Goal: Task Accomplishment & Management: Use online tool/utility

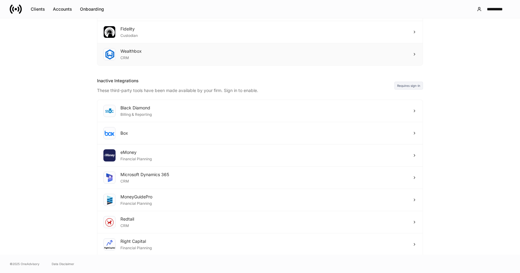
scroll to position [134, 0]
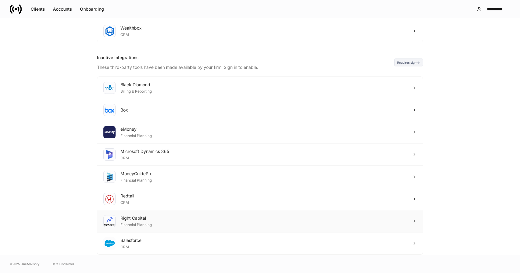
click at [236, 221] on div "Right Capital Financial Planning" at bounding box center [260, 221] width 326 height 22
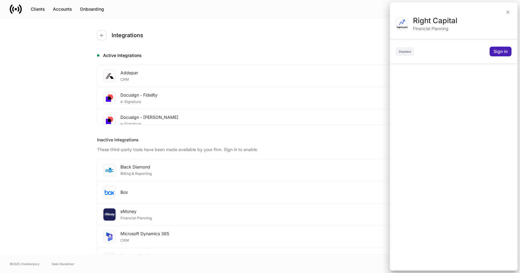
click at [499, 51] on div "Sign in" at bounding box center [501, 51] width 14 height 6
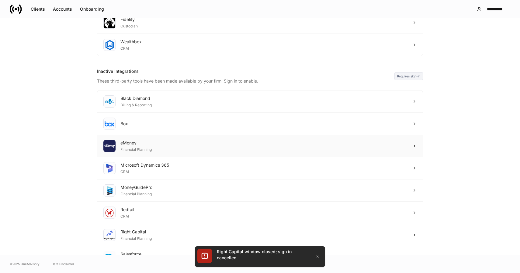
scroll to position [134, 0]
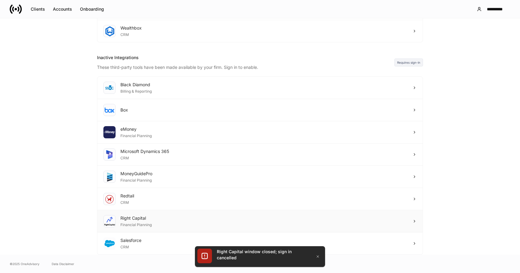
click at [183, 218] on div "Right Capital Financial Planning" at bounding box center [260, 221] width 326 height 22
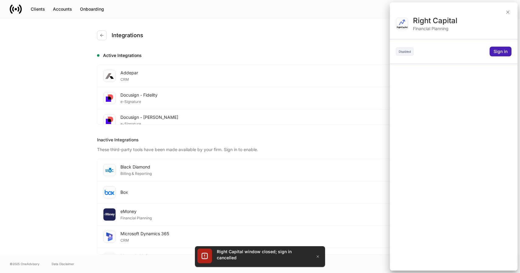
click at [505, 49] on div "Sign in" at bounding box center [501, 51] width 14 height 6
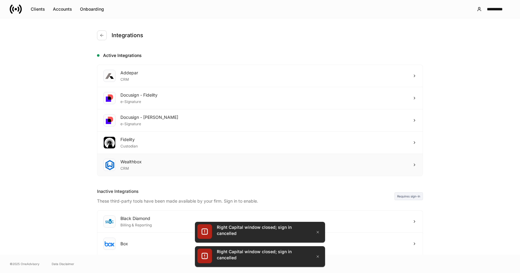
scroll to position [134, 0]
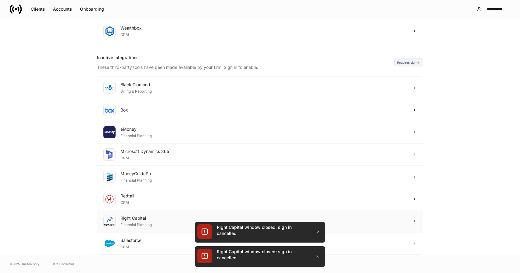
click at [157, 215] on div "Right Capital Financial Planning" at bounding box center [260, 221] width 326 height 22
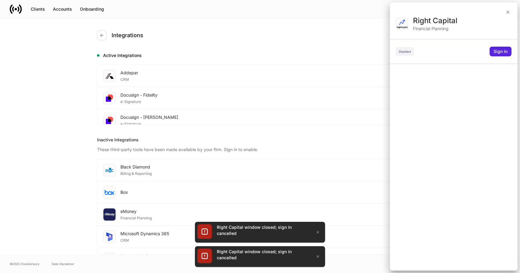
click at [498, 57] on div "Right Capital Financial Planning Disabled Sign in" at bounding box center [454, 143] width 128 height 254
click at [501, 50] on div "Sign in" at bounding box center [501, 51] width 14 height 6
